Goal: Check status: Check status

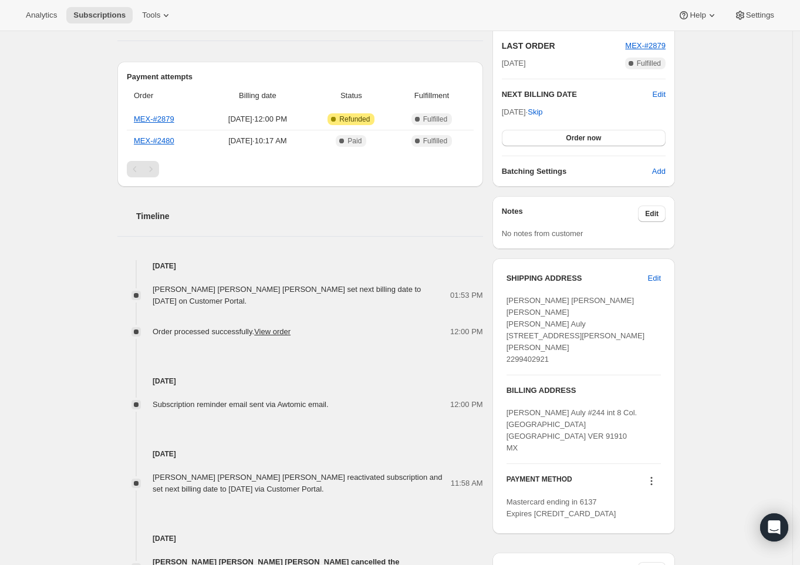
scroll to position [257, 0]
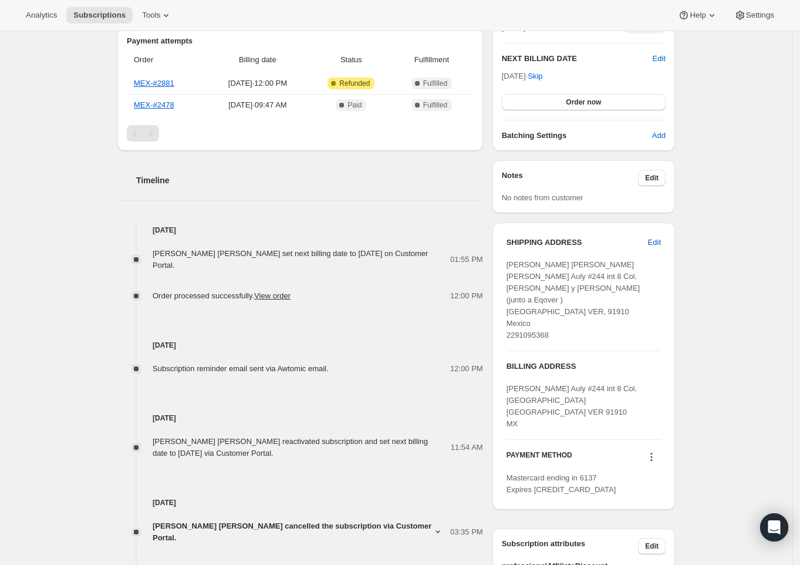
scroll to position [296, 0]
